Goal: Navigation & Orientation: Find specific page/section

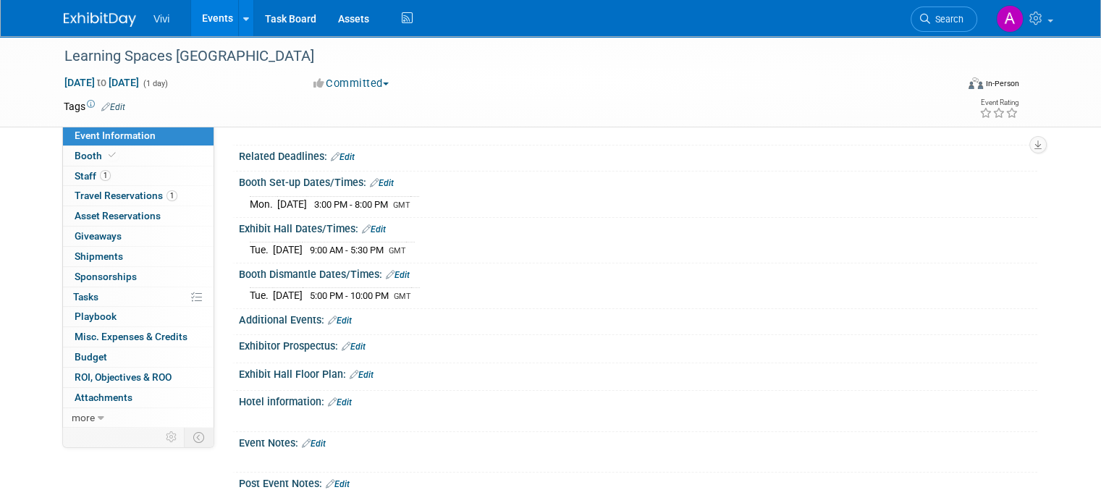
click at [202, 16] on link "Events" at bounding box center [217, 18] width 53 height 36
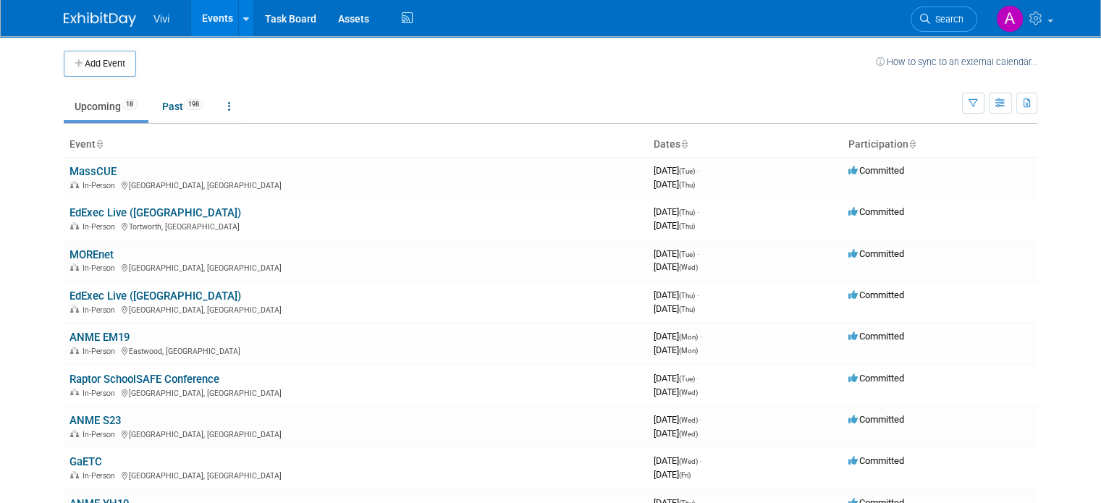
click at [154, 26] on ul "Vivi Events Add Event Bulk Upload Events Shareable Event Boards Recently Viewed…" at bounding box center [285, 18] width 263 height 36
click at [156, 118] on link "Past 198" at bounding box center [182, 107] width 63 height 28
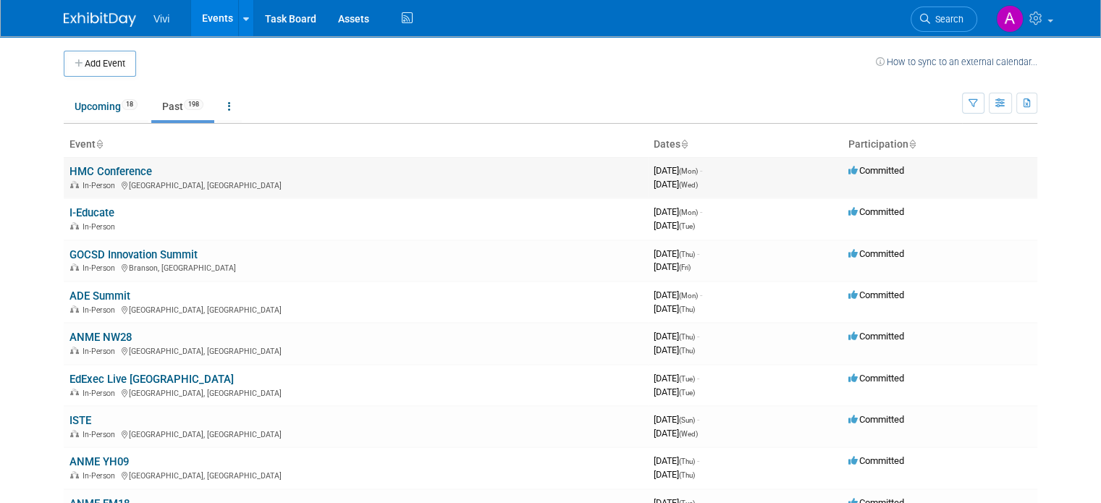
click at [105, 169] on link "HMC Conference" at bounding box center [111, 171] width 83 height 13
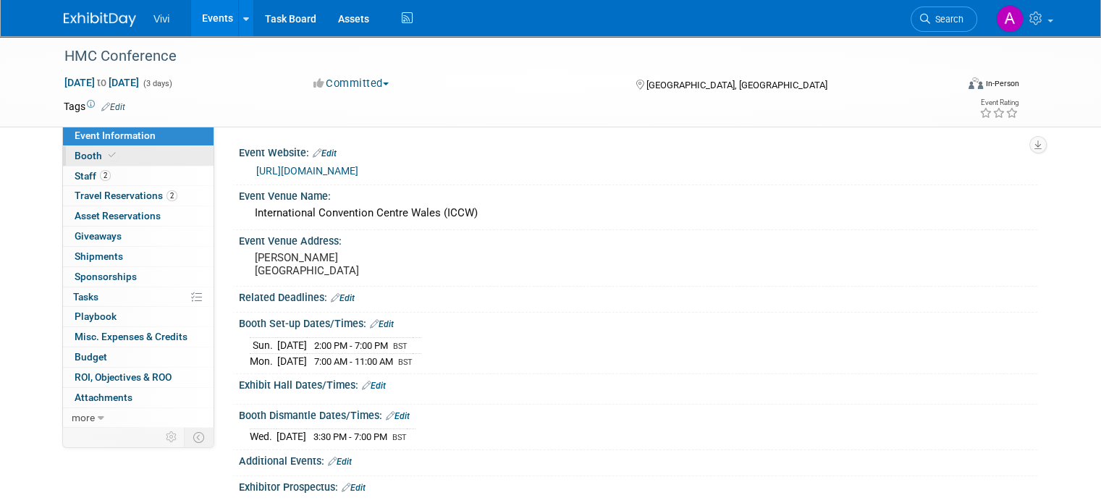
click at [130, 164] on link "Booth" at bounding box center [138, 156] width 151 height 20
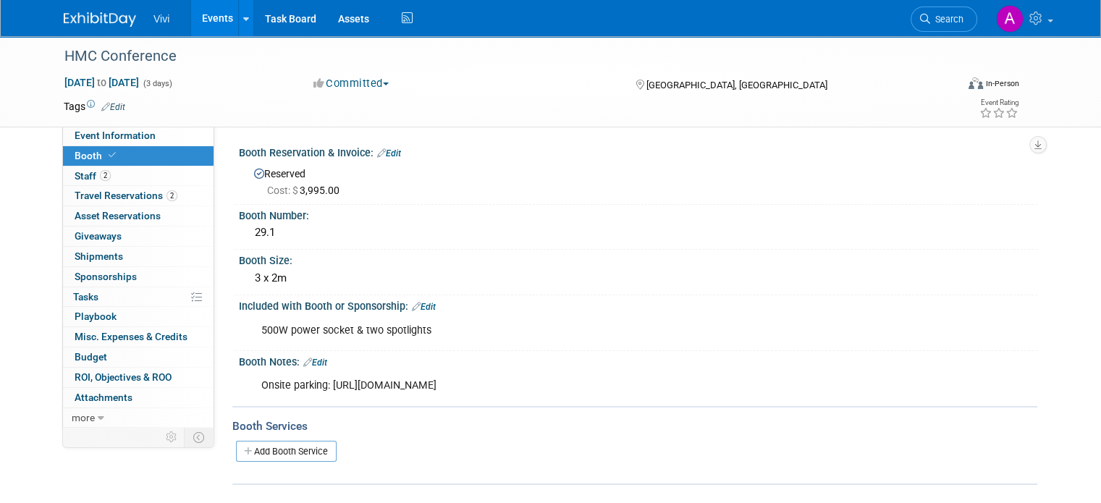
click at [191, 22] on link "Events" at bounding box center [217, 18] width 53 height 36
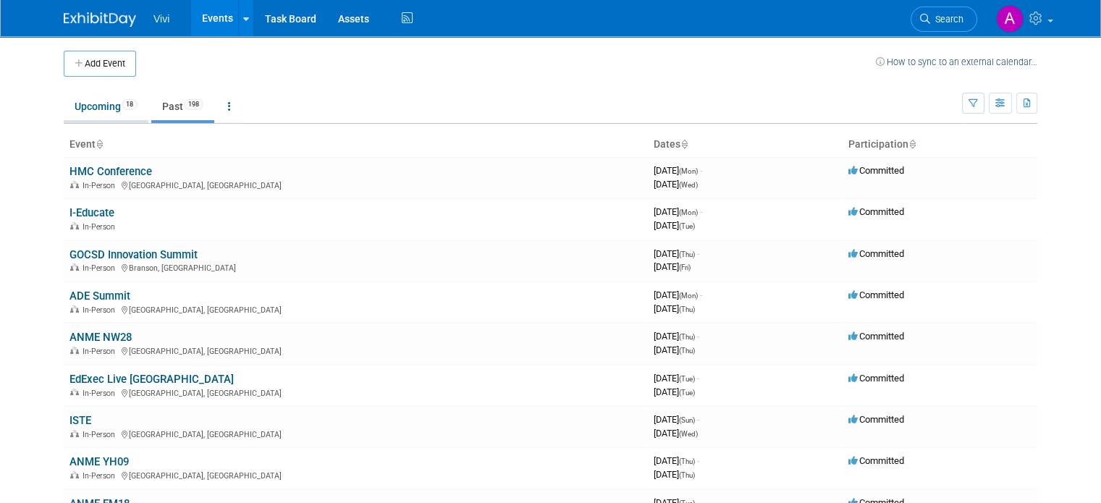
click at [64, 97] on link "Upcoming 18" at bounding box center [106, 107] width 85 height 28
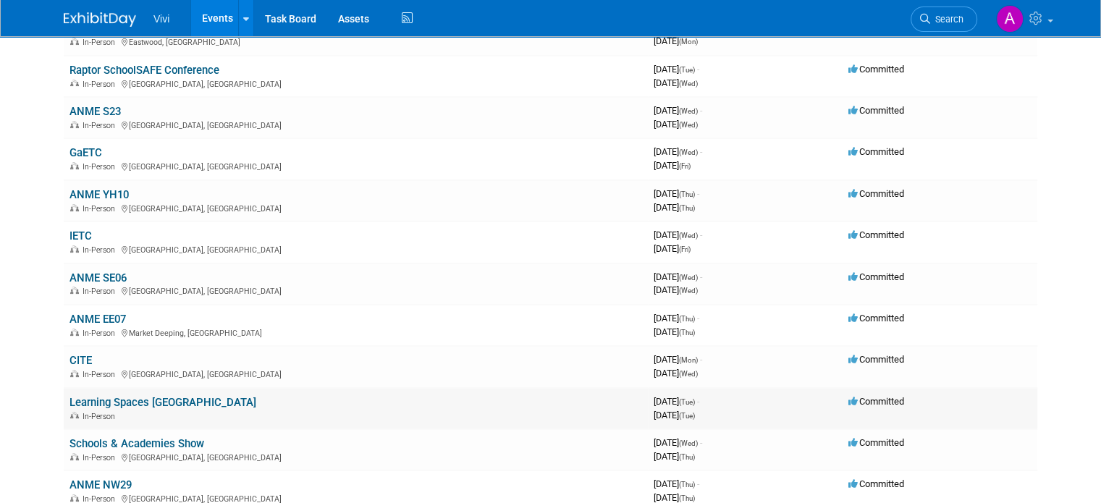
scroll to position [362, 0]
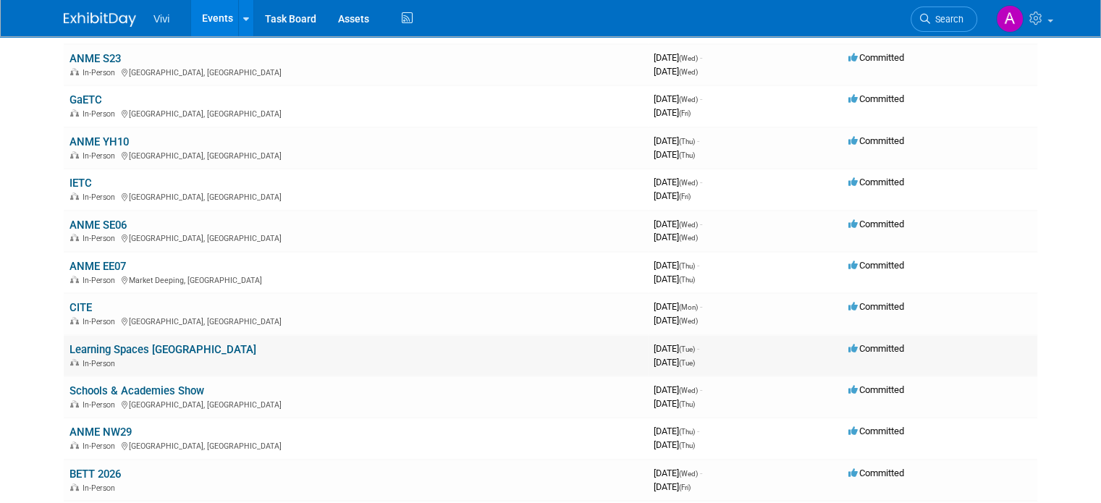
click at [150, 348] on link "Learning Spaces [GEOGRAPHIC_DATA]" at bounding box center [163, 349] width 187 height 13
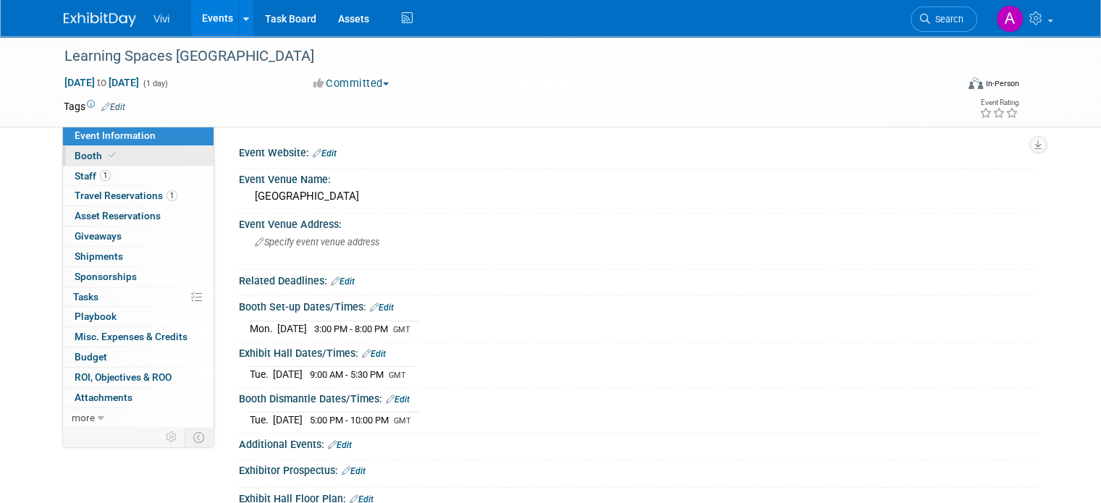
click at [117, 156] on link "Booth" at bounding box center [138, 156] width 151 height 20
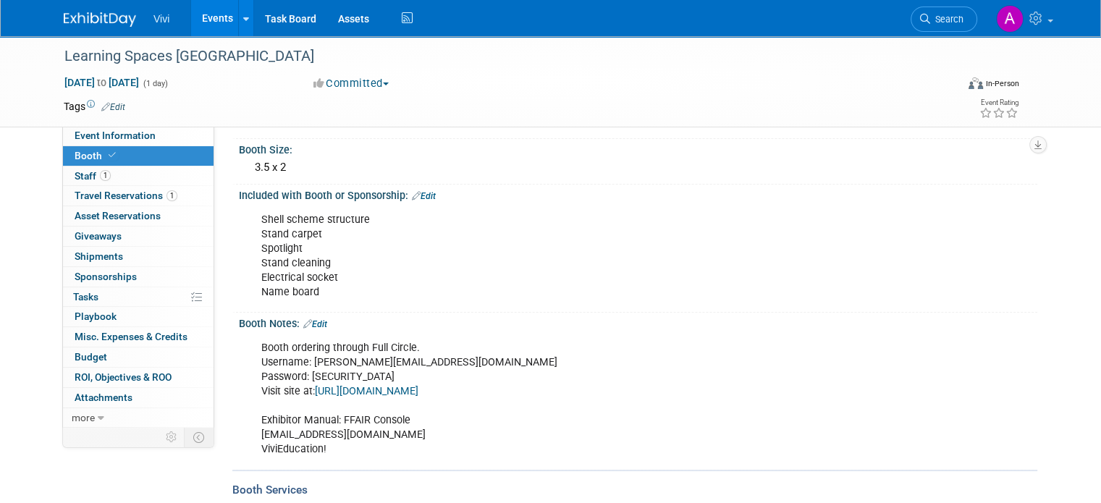
scroll to position [145, 0]
